Goal: Manage account settings

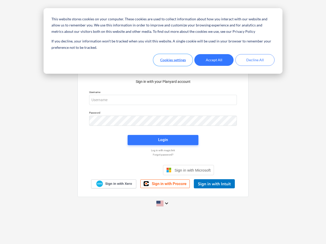
click at [173, 60] on button "Cookies settings" at bounding box center [172, 60] width 39 height 12
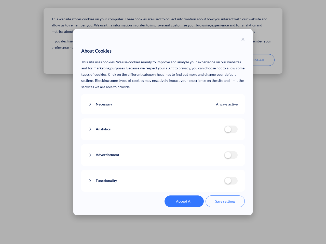
click at [214, 60] on p "This site uses cookies. We use cookies mainly to improve and analyze your exper…" at bounding box center [163, 74] width 164 height 31
click at [255, 60] on div "About Cookies This site uses cookies. We use cookies mainly to improve and anal…" at bounding box center [163, 122] width 326 height 244
click at [163, 100] on div "Necessary Always active These cookies are necessary for the website to function…" at bounding box center [163, 104] width 164 height 21
click at [163, 121] on div "Analytics analytics cookies disallowed These cookies help us to understand how …" at bounding box center [163, 130] width 164 height 22
click at [163, 140] on div "Analytics analytics cookies disallowed These cookies help us to understand how …" at bounding box center [163, 130] width 164 height 22
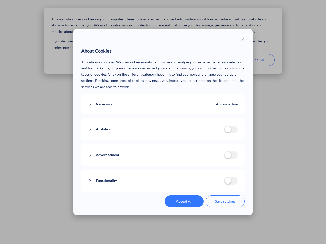
click at [188, 170] on div "Functionality functionality cookies disallowed We use a set of cookies that are…" at bounding box center [163, 181] width 164 height 22
click at [214, 184] on button "Functionality" at bounding box center [156, 181] width 136 height 6
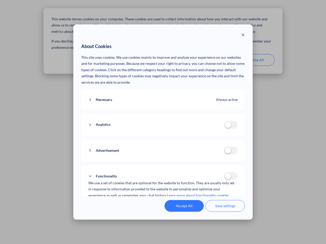
click at [163, 204] on div "Accept All Save settings" at bounding box center [163, 206] width 164 height 12
